Goal: Information Seeking & Learning: Learn about a topic

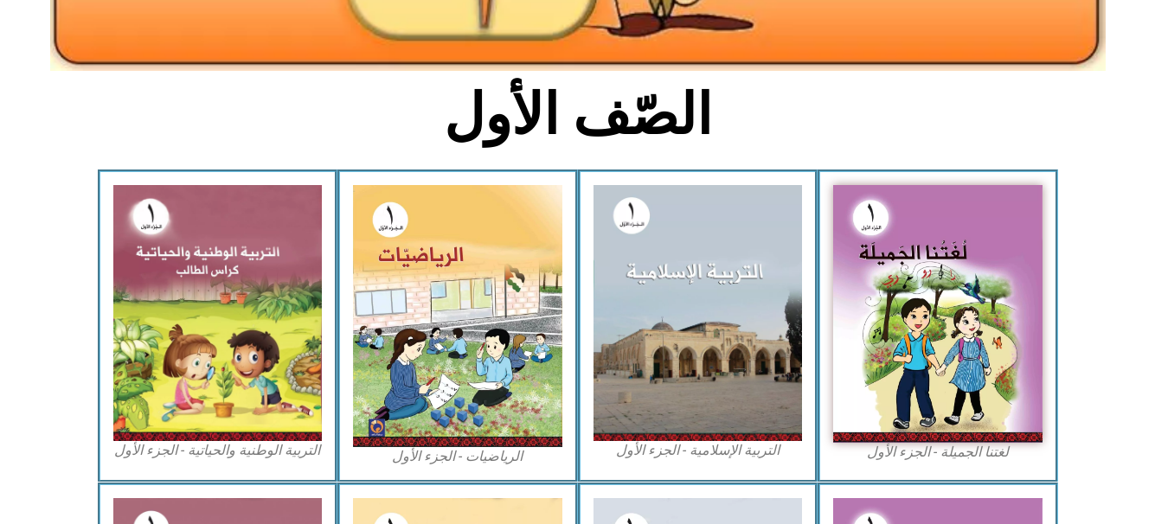
scroll to position [392, 0]
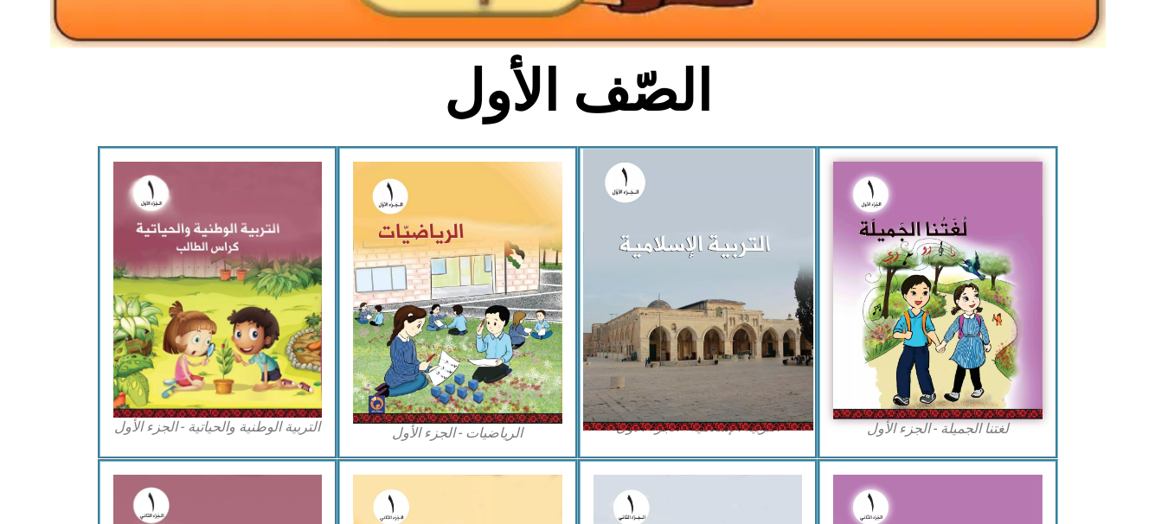
click at [659, 242] on img at bounding box center [697, 289] width 230 height 281
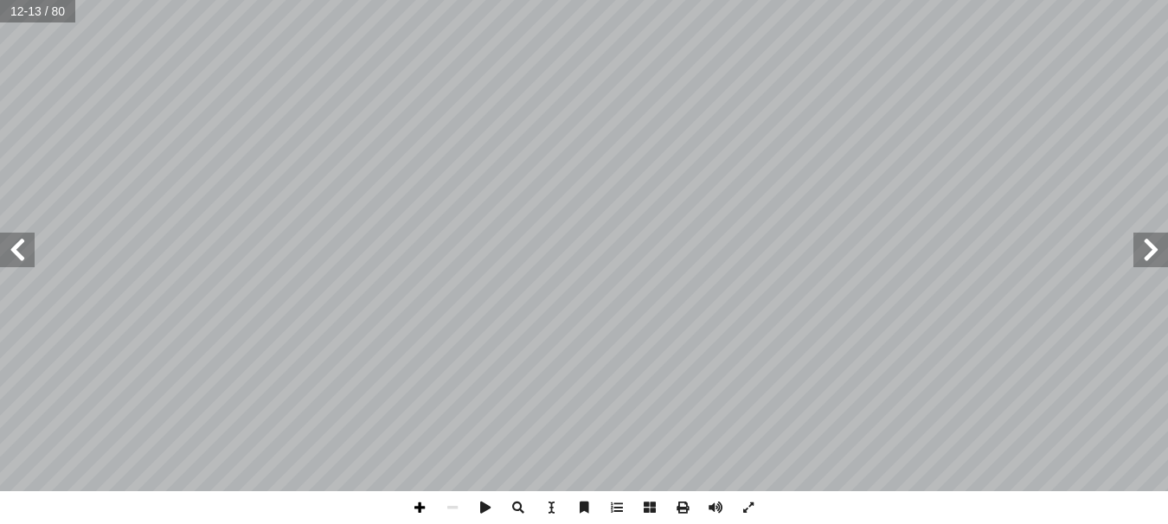
click at [416, 512] on span at bounding box center [419, 508] width 33 height 33
click at [1155, 158] on html "الصفحة الرئيسية الصف الأول الصف الثاني الصف الثالث الصف الرابع الصف الخامس الصف…" at bounding box center [584, 79] width 1168 height 158
click at [451, 508] on span at bounding box center [452, 508] width 33 height 33
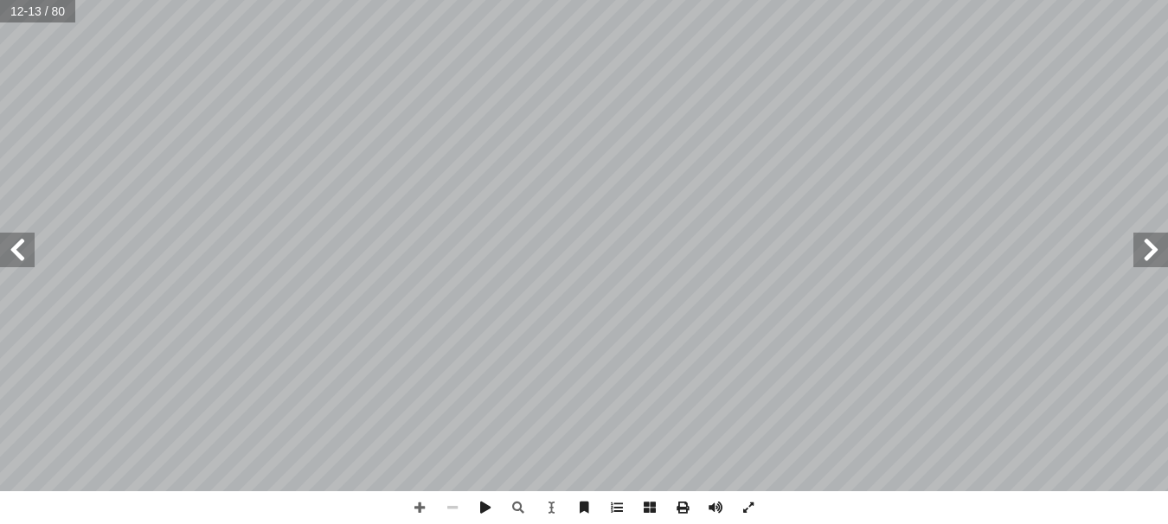
click at [451, 508] on span at bounding box center [452, 508] width 33 height 33
click at [419, 503] on span at bounding box center [419, 508] width 33 height 33
click at [427, 0] on html "الصفحة الرئيسية الصف الأول الصف الثاني الصف الثالث الصف الرابع الصف الخامس الصف…" at bounding box center [584, 79] width 1168 height 158
